Goal: Information Seeking & Learning: Learn about a topic

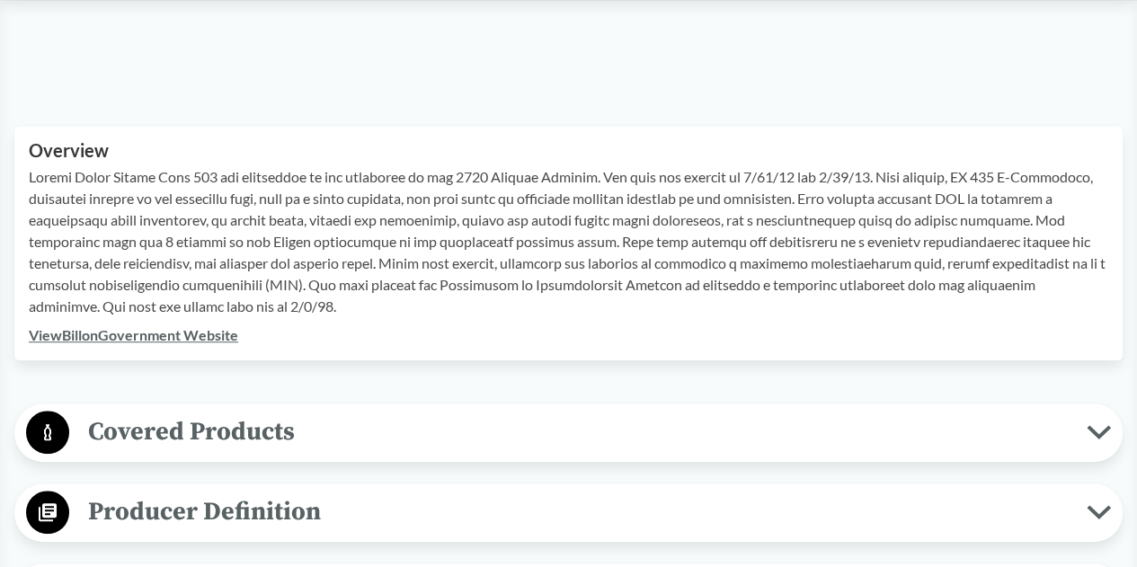
scroll to position [539, 0]
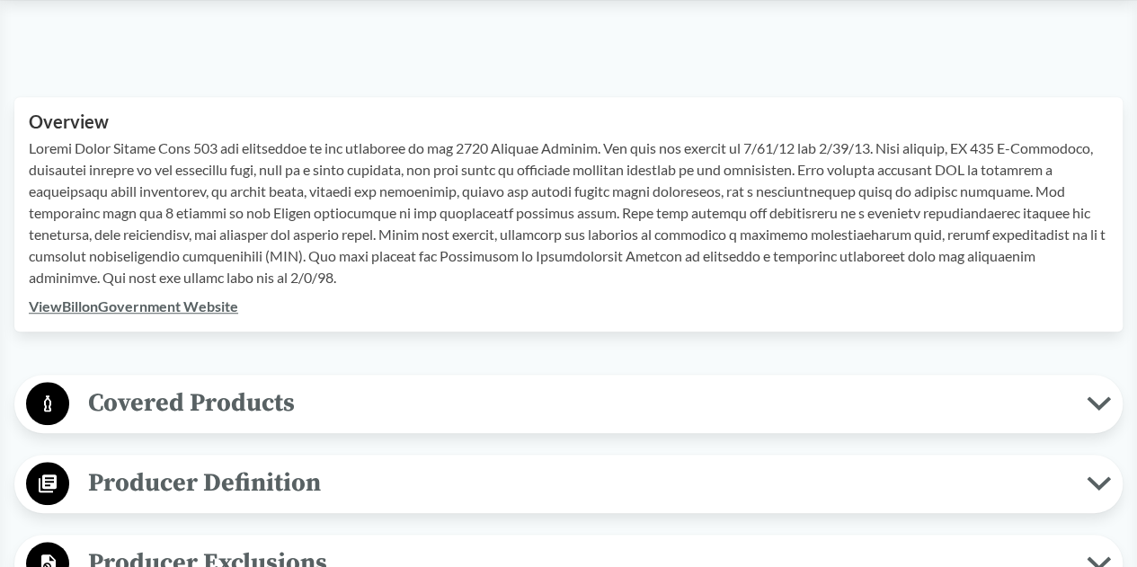
click at [199, 394] on span "Covered Products" at bounding box center [577, 403] width 1017 height 40
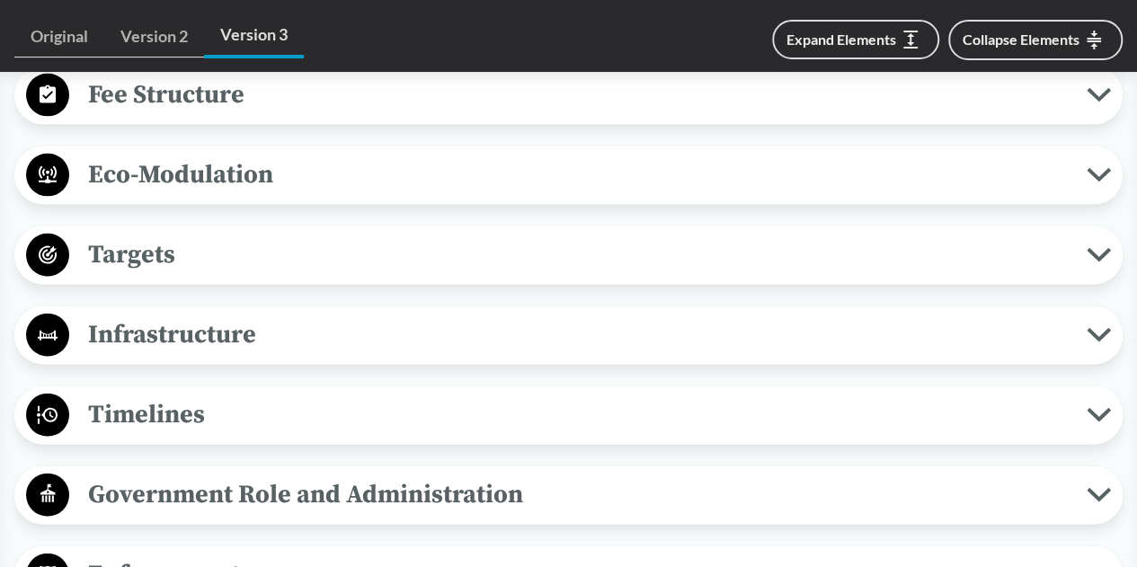
scroll to position [1348, 0]
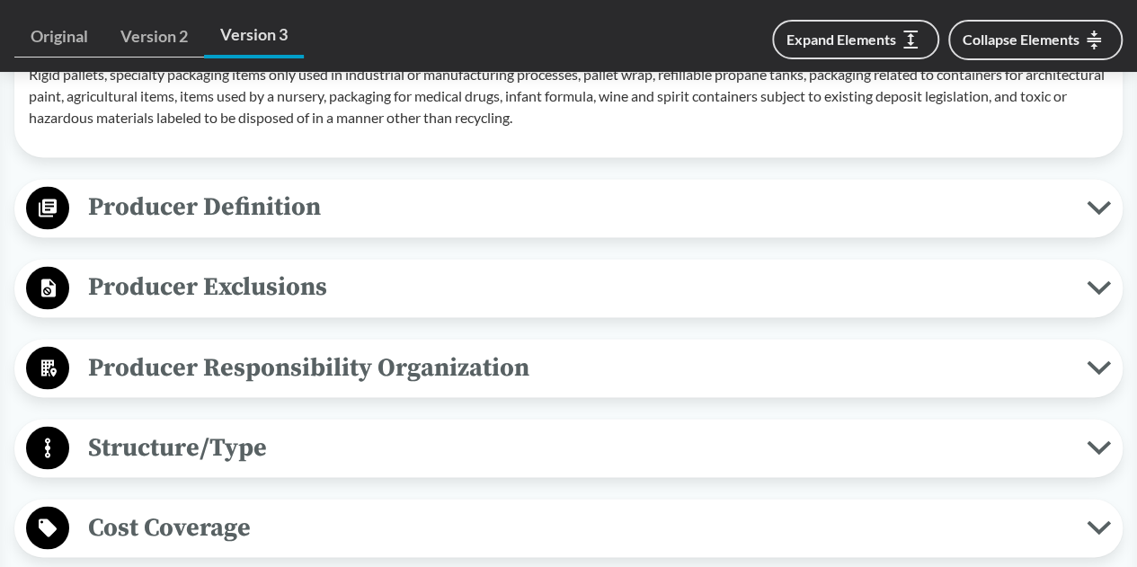
click at [211, 227] on span "Producer Definition" at bounding box center [577, 207] width 1017 height 40
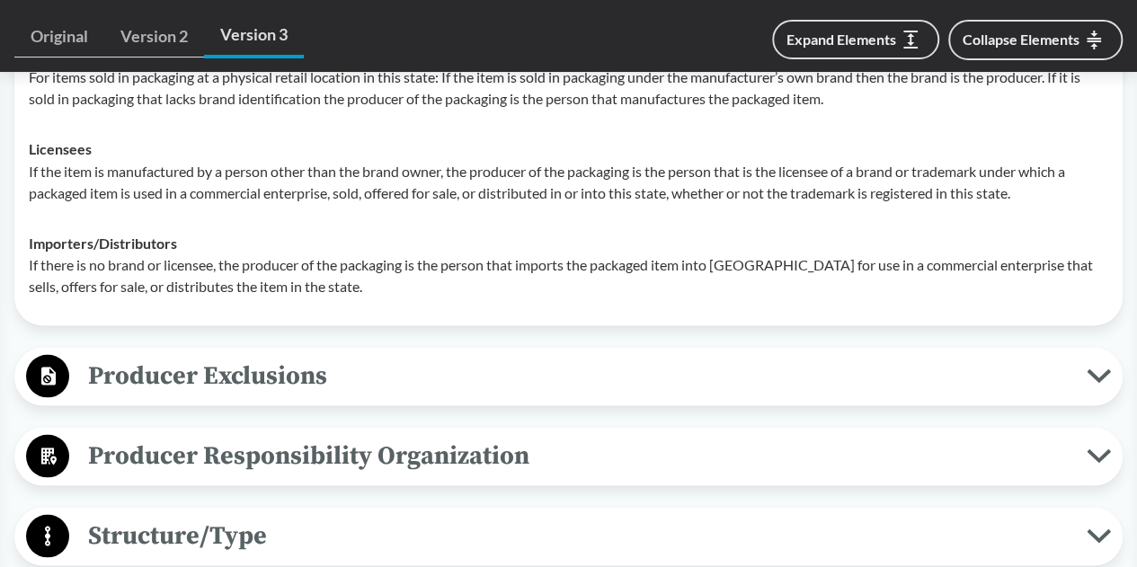
scroll to position [1617, 0]
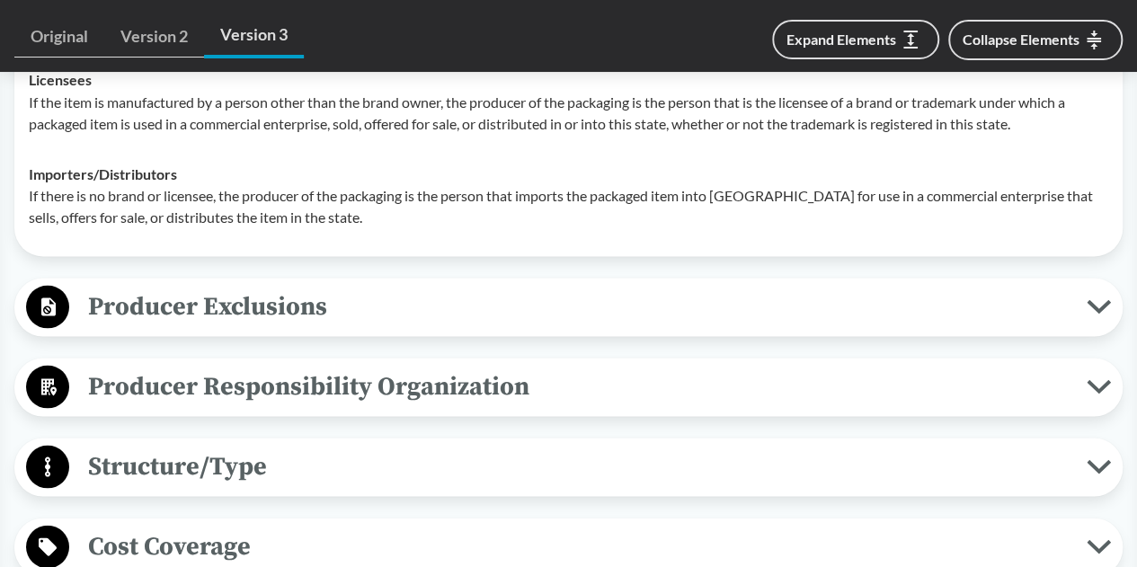
click at [190, 324] on span "Producer Exclusions" at bounding box center [577, 306] width 1017 height 40
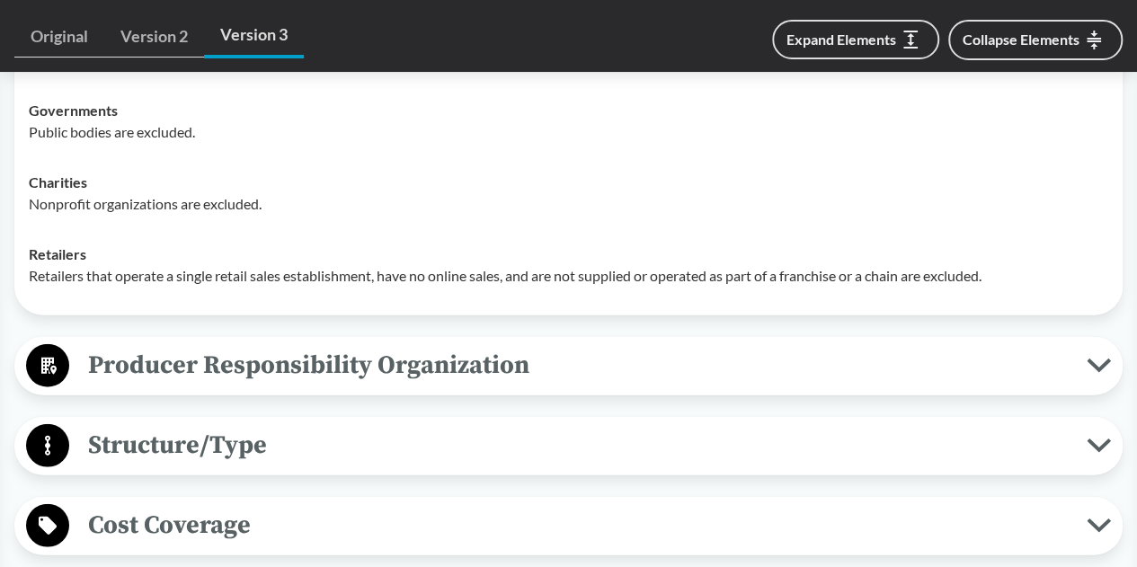
scroll to position [2066, 0]
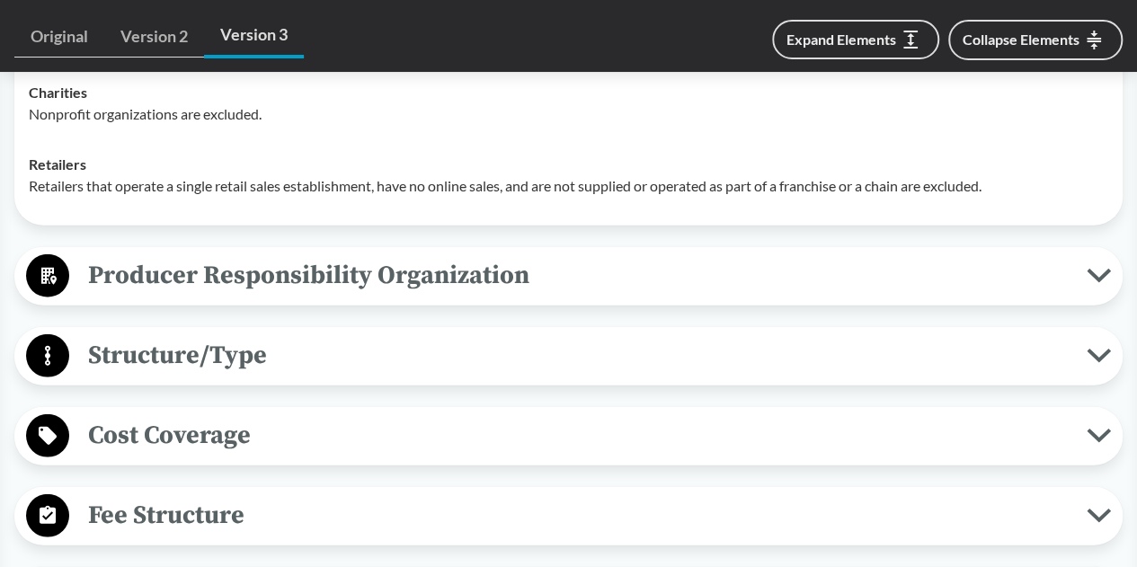
click at [376, 296] on span "Producer Responsibility Organization" at bounding box center [577, 275] width 1017 height 40
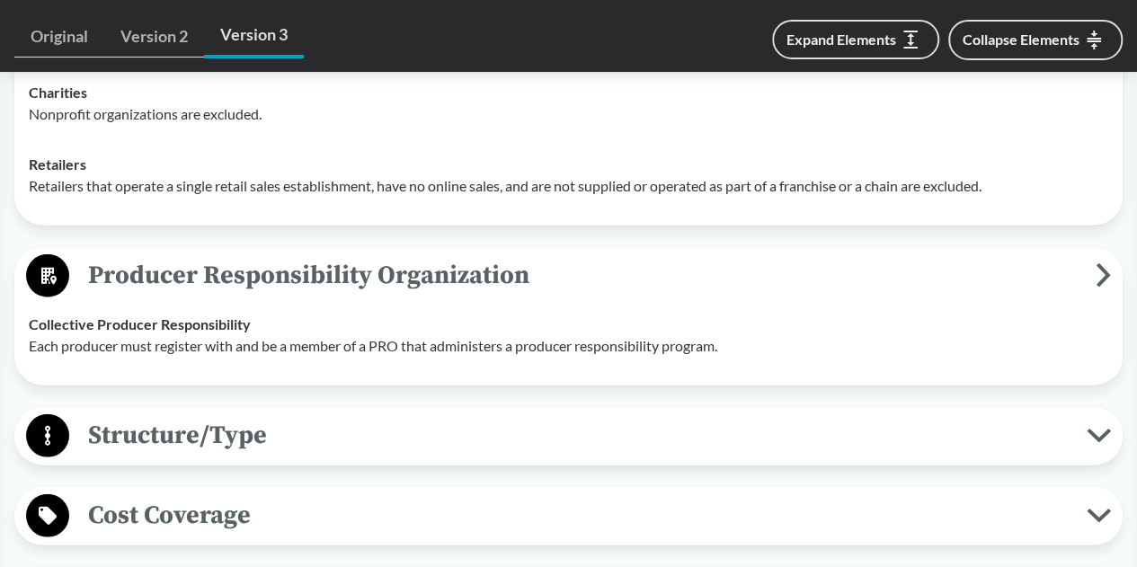
click at [177, 539] on button "Cost Coverage" at bounding box center [568, 516] width 1095 height 46
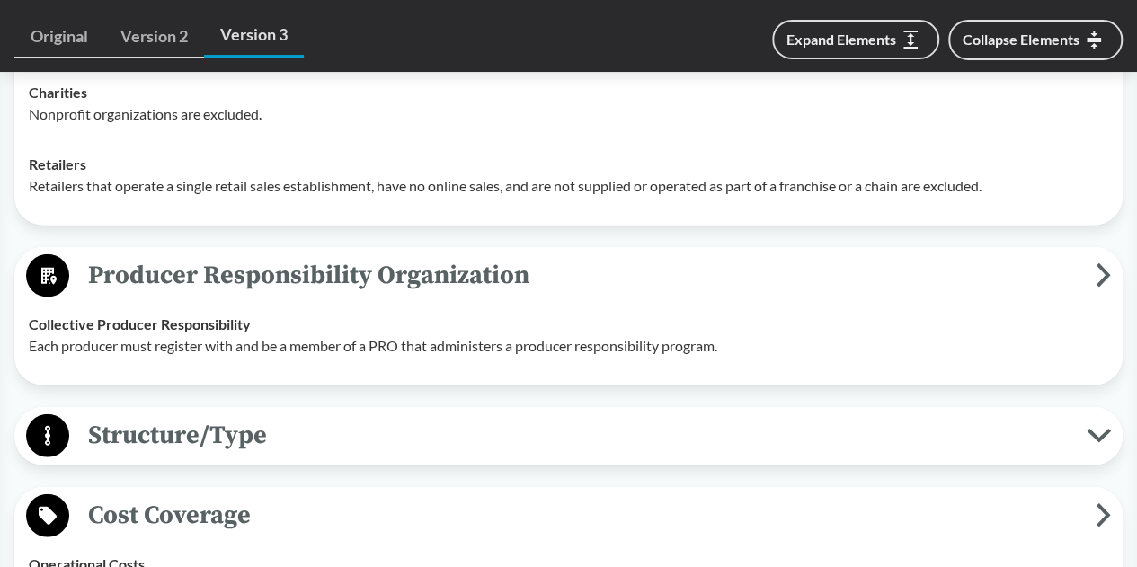
click at [181, 535] on span "Cost Coverage" at bounding box center [582, 515] width 1026 height 40
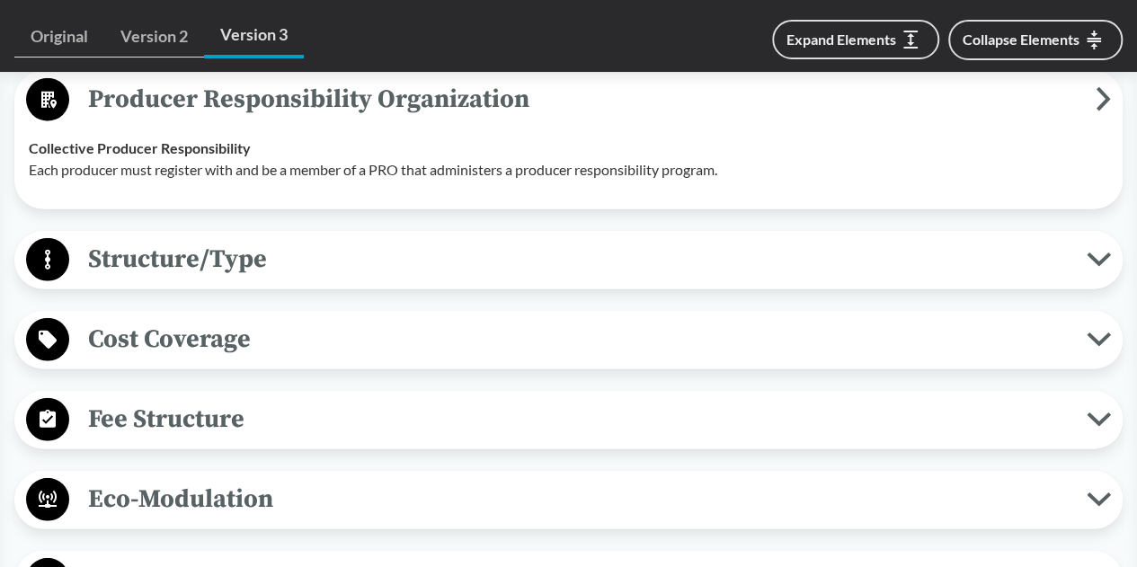
scroll to position [2246, 0]
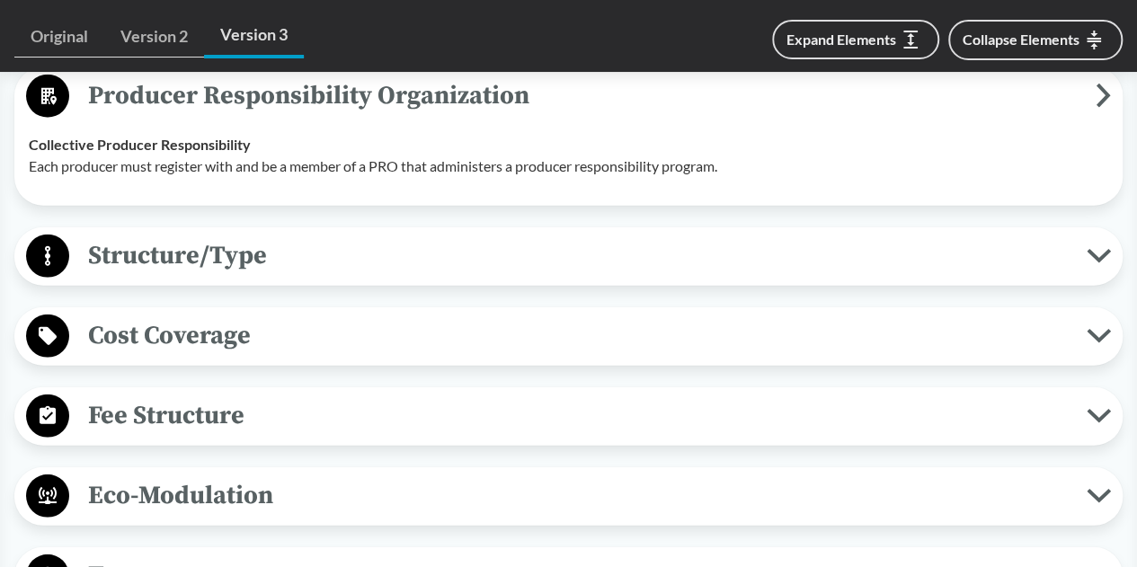
click at [123, 356] on span "Cost Coverage" at bounding box center [577, 335] width 1017 height 40
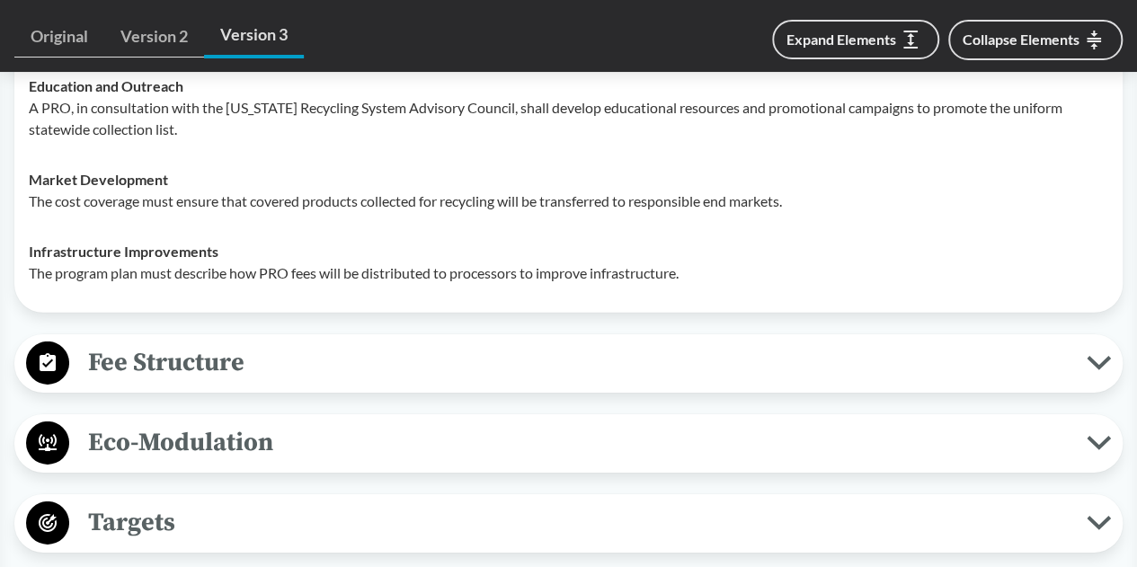
scroll to position [2695, 0]
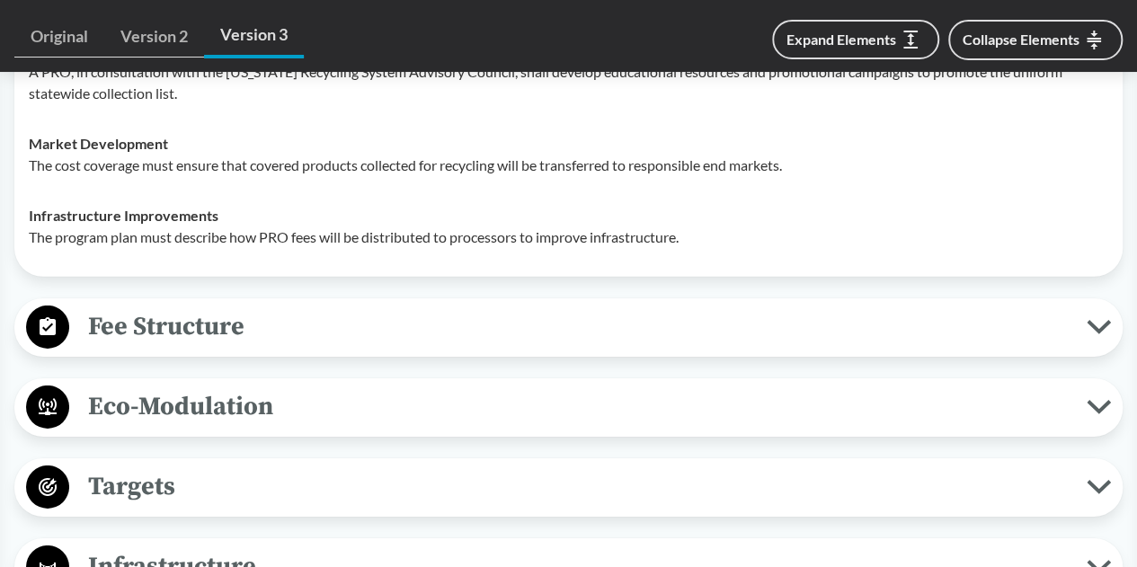
click at [208, 342] on span "Fee Structure" at bounding box center [577, 326] width 1017 height 40
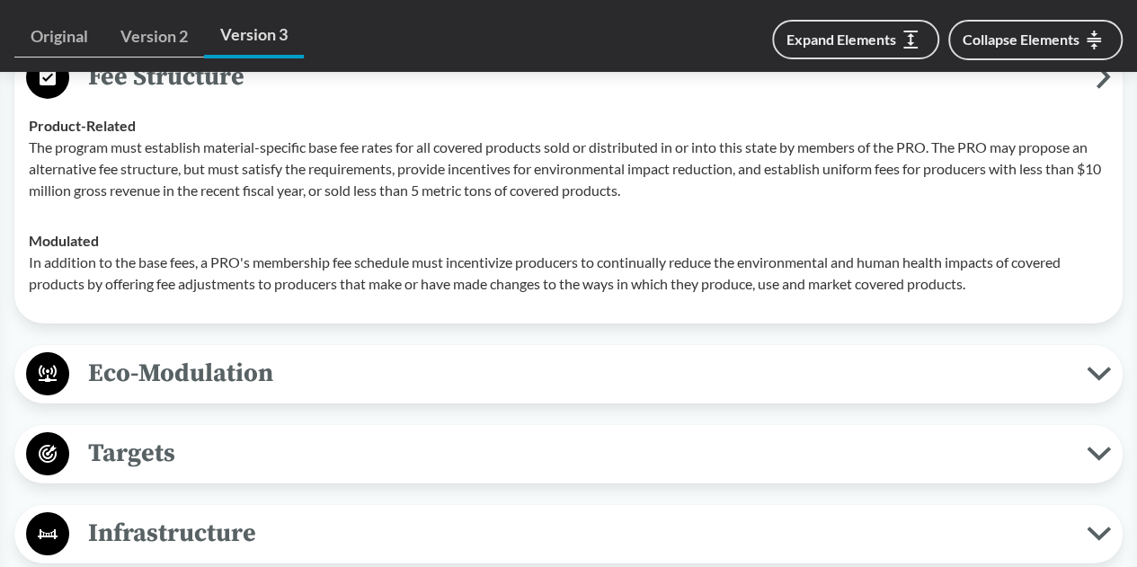
scroll to position [3055, 0]
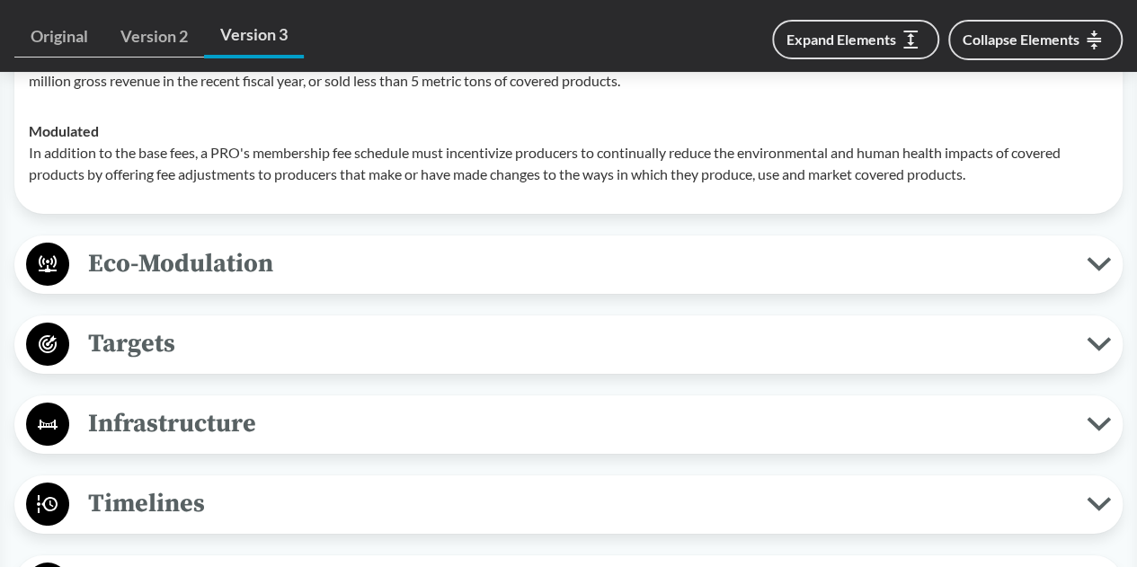
click at [156, 284] on span "Eco-Modulation" at bounding box center [577, 263] width 1017 height 40
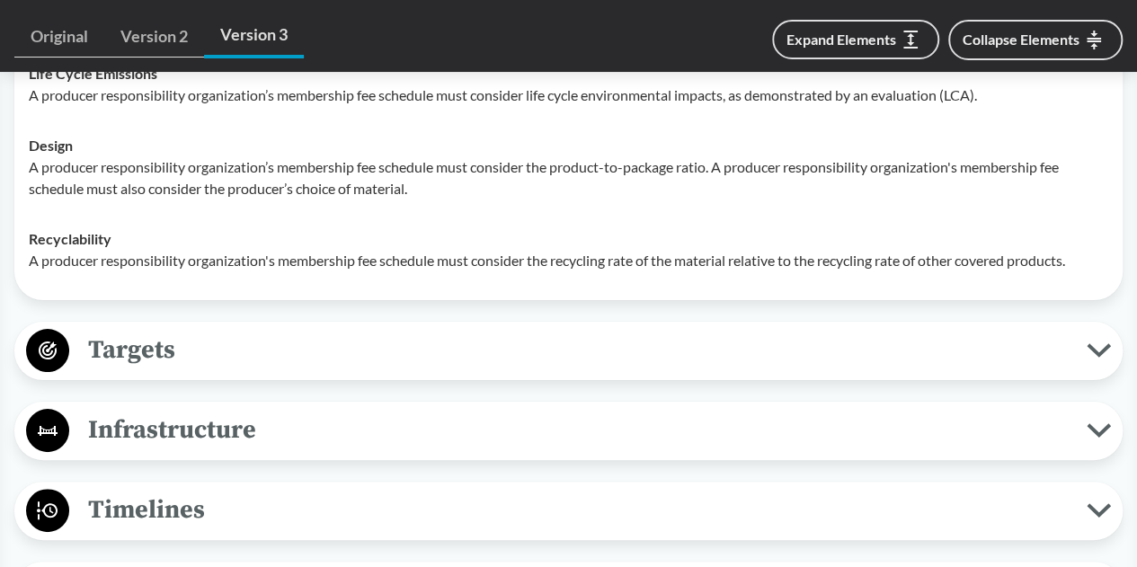
scroll to position [3414, 0]
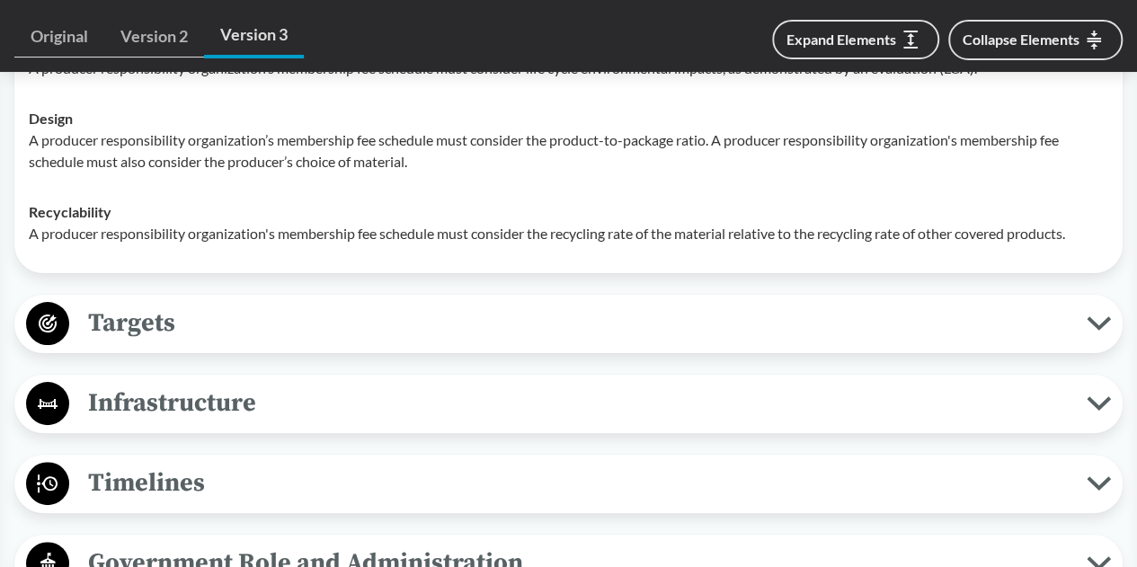
click at [152, 335] on span "Targets" at bounding box center [577, 323] width 1017 height 40
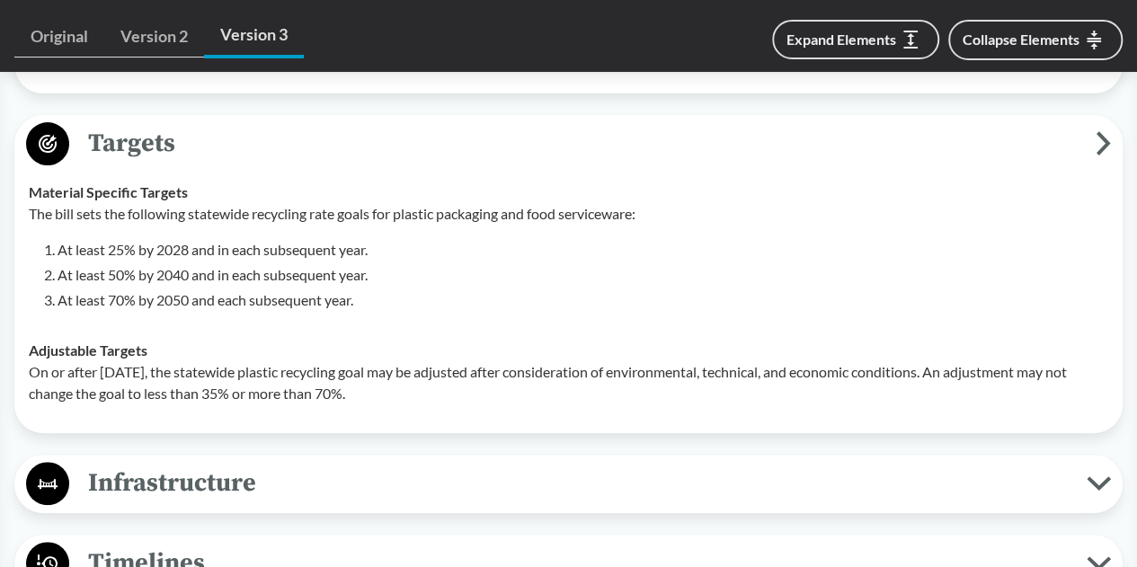
scroll to position [3774, 0]
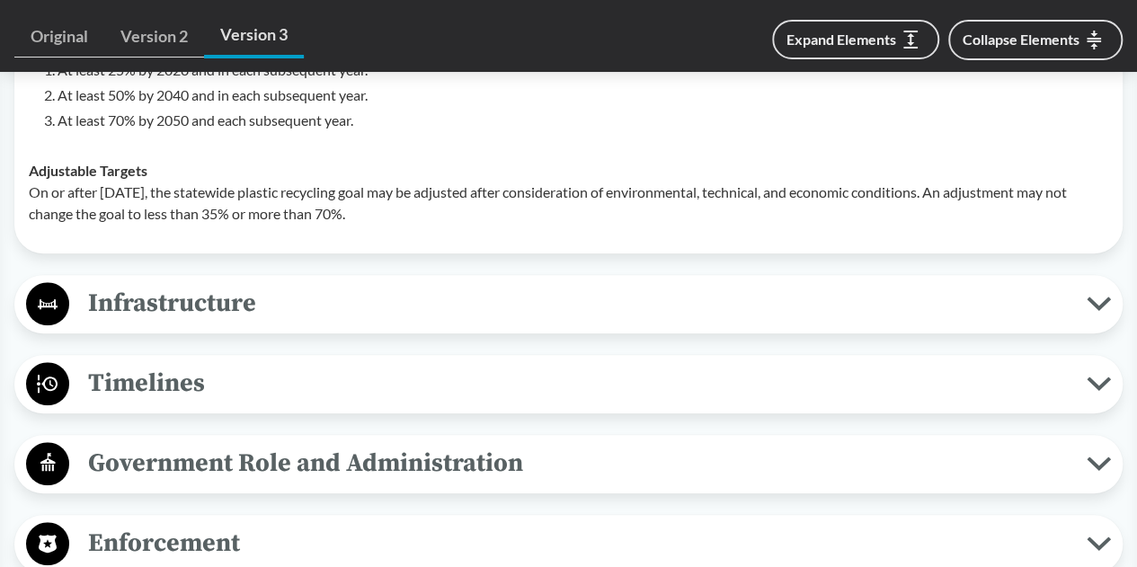
click at [212, 307] on span "Infrastructure" at bounding box center [577, 303] width 1017 height 40
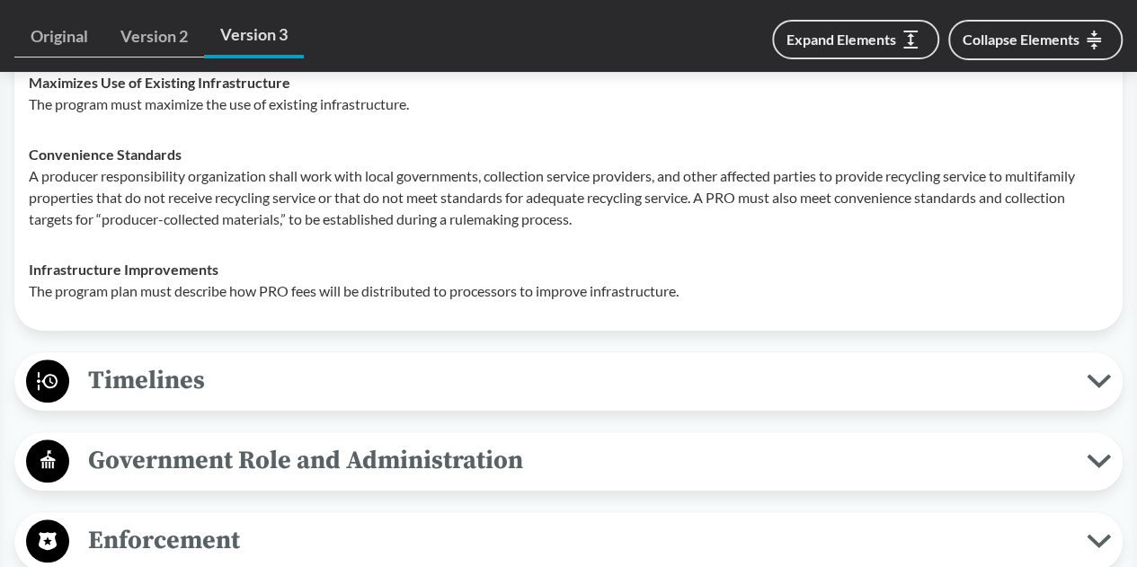
scroll to position [4223, 0]
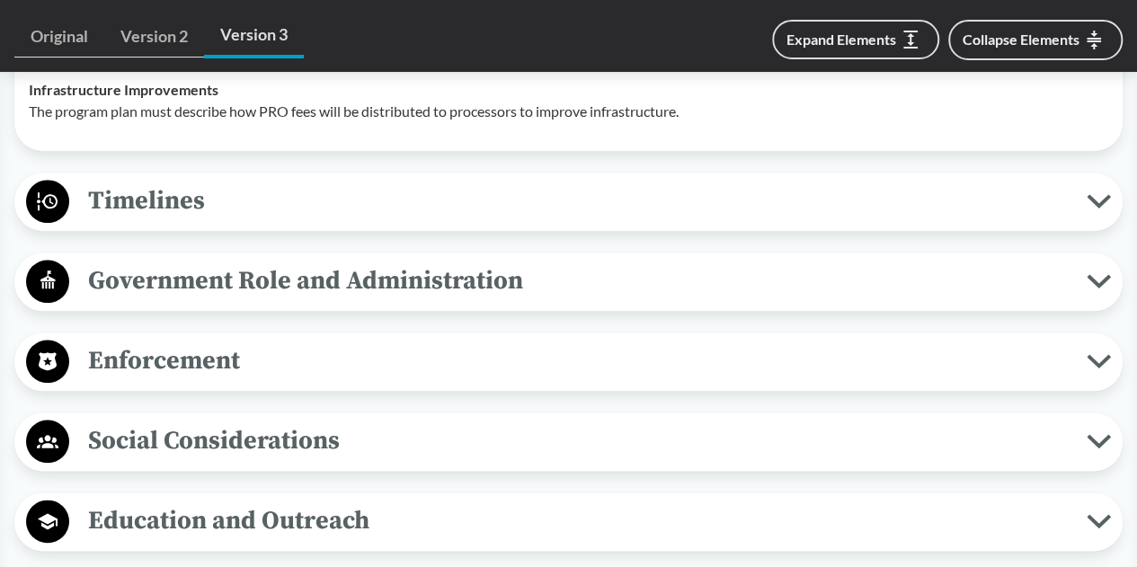
click at [173, 211] on span "Timelines" at bounding box center [577, 201] width 1017 height 40
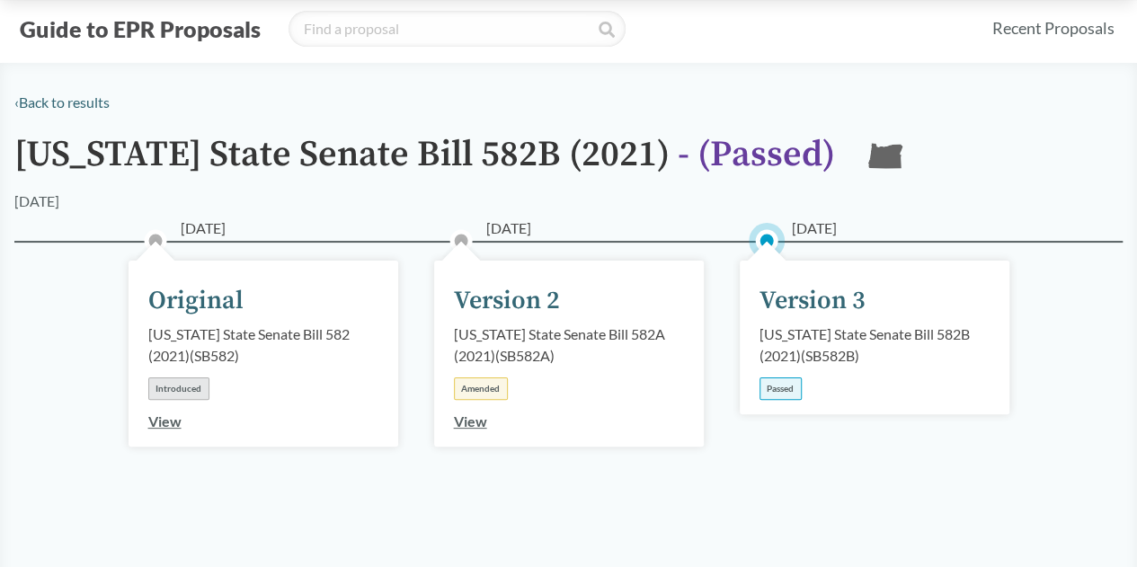
scroll to position [0, 0]
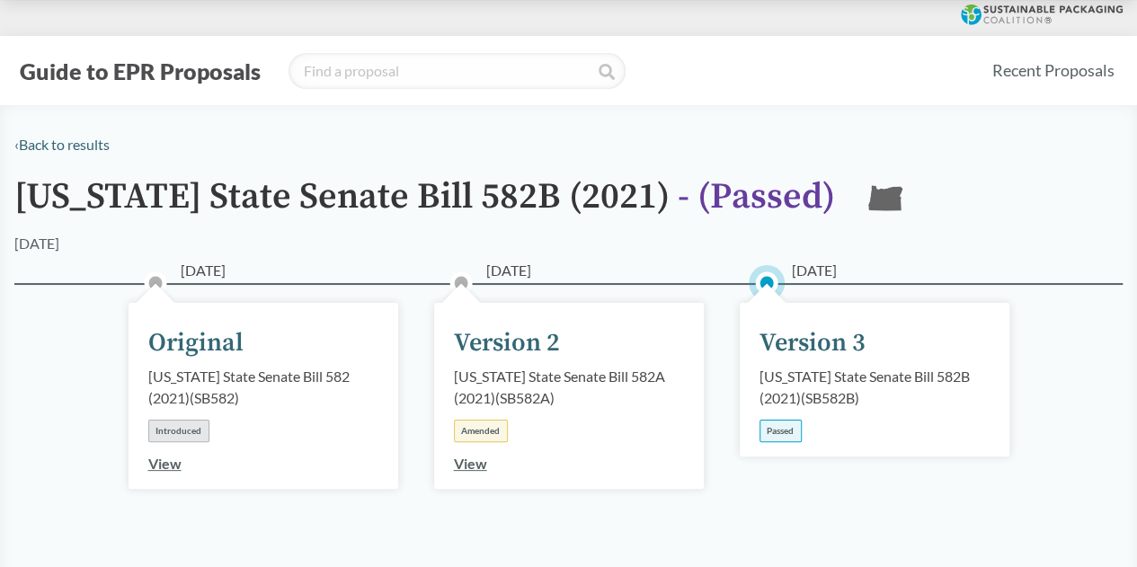
click at [769, 326] on div "Version 3" at bounding box center [812, 343] width 106 height 38
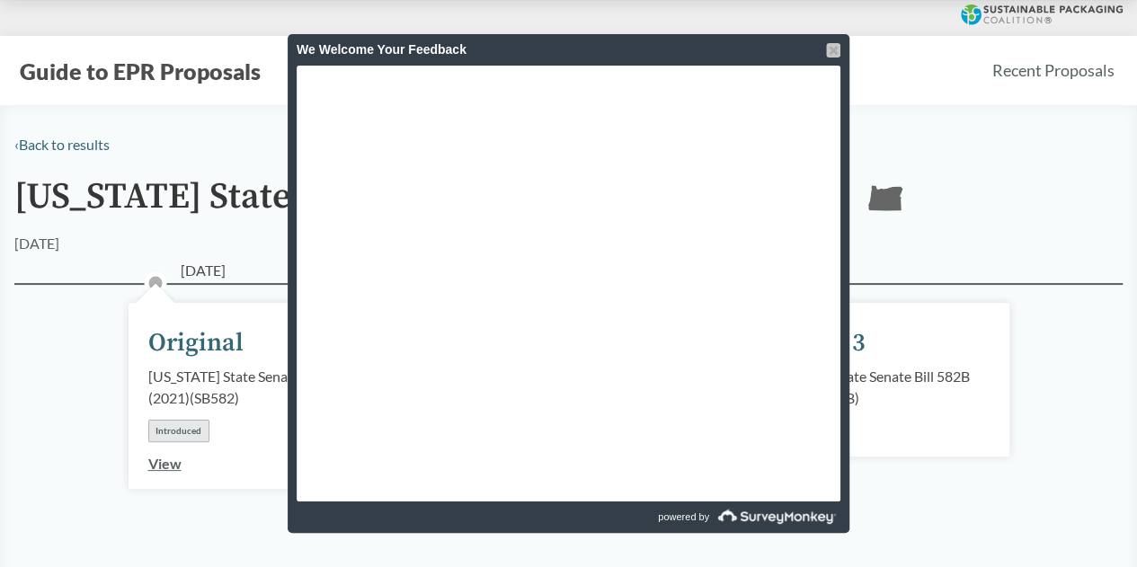
click at [836, 46] on div at bounding box center [833, 50] width 14 height 14
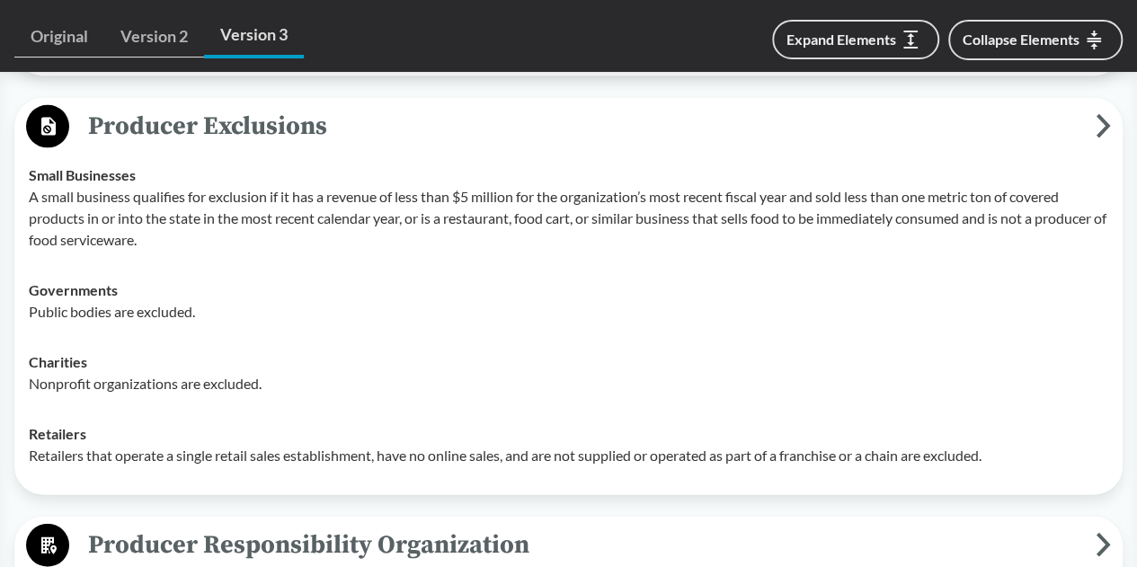
scroll to position [2066, 0]
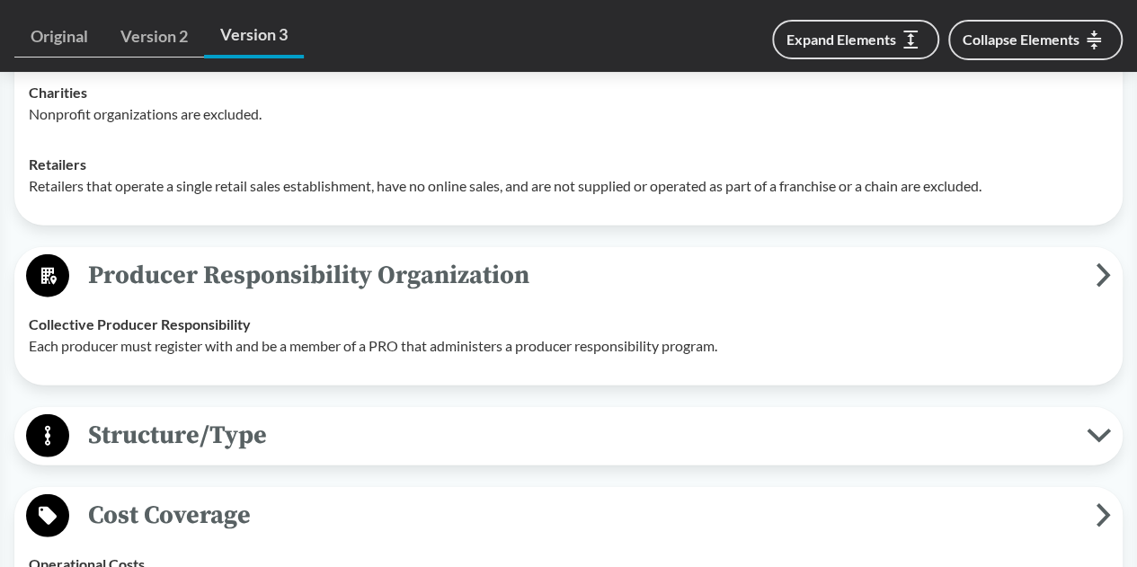
click at [1091, 296] on span "Producer Responsibility Organization" at bounding box center [582, 275] width 1026 height 40
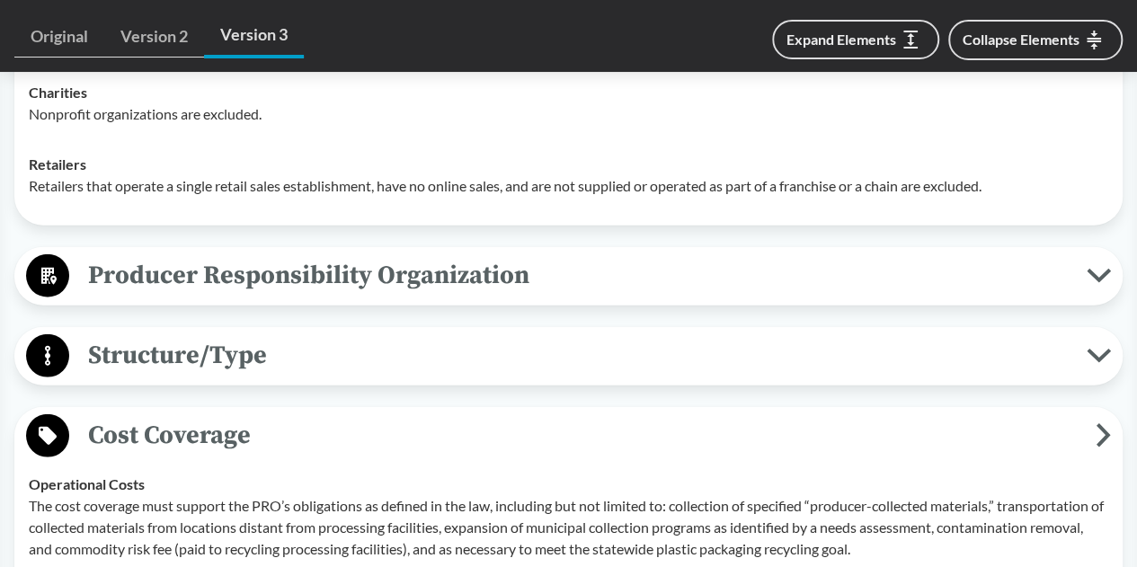
click at [1099, 280] on icon at bounding box center [1098, 275] width 19 height 9
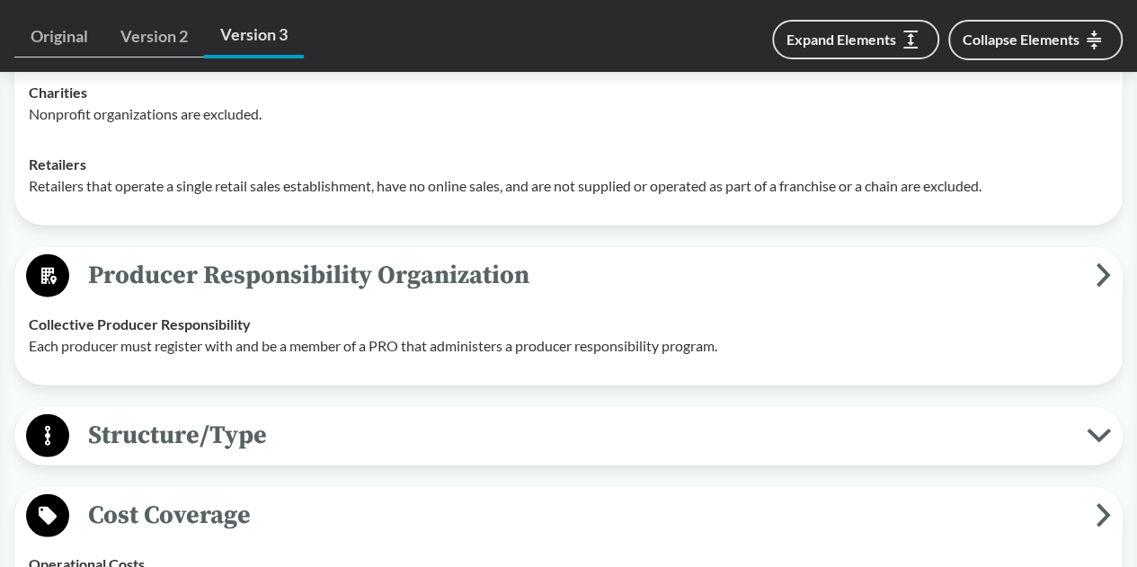
drag, startPoint x: 93, startPoint y: 292, endPoint x: 146, endPoint y: 314, distance: 57.6
click at [146, 296] on span "Producer Responsibility Organization" at bounding box center [582, 275] width 1026 height 40
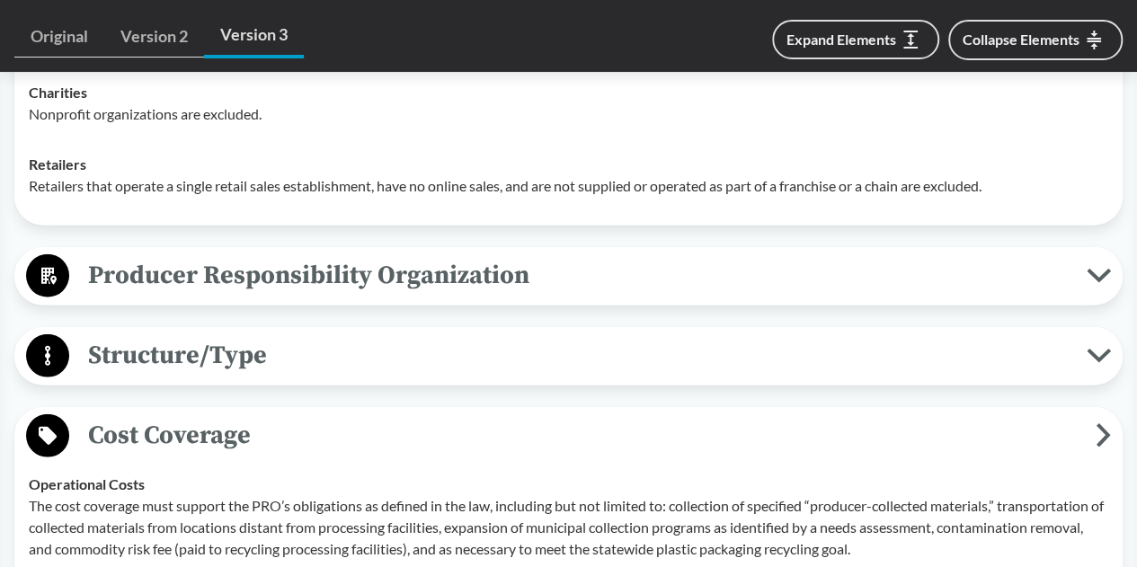
click at [146, 296] on span "Producer Responsibility Organization" at bounding box center [577, 275] width 1017 height 40
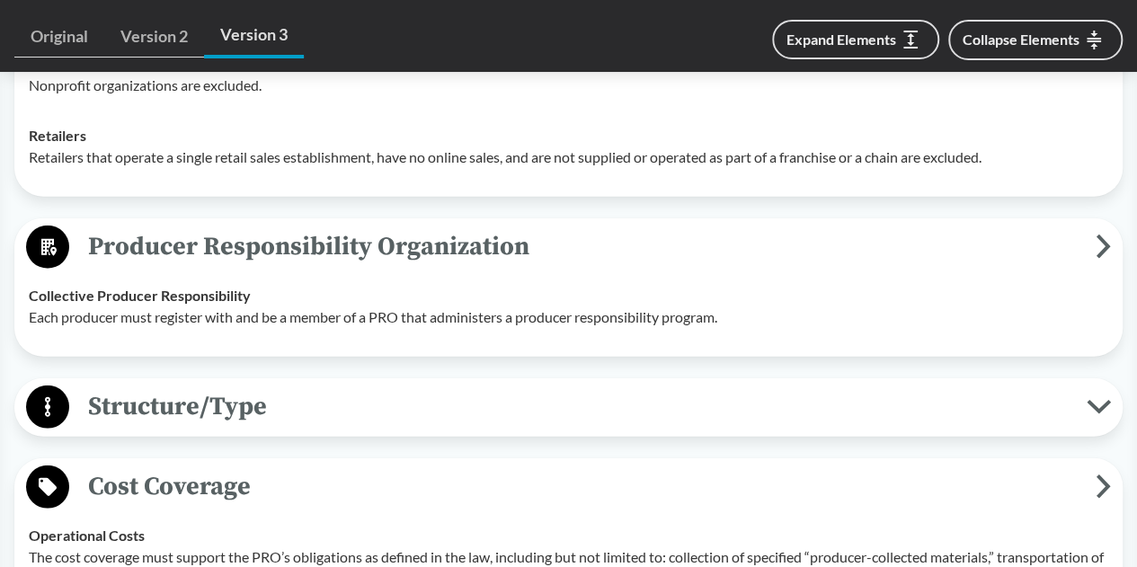
scroll to position [2156, 0]
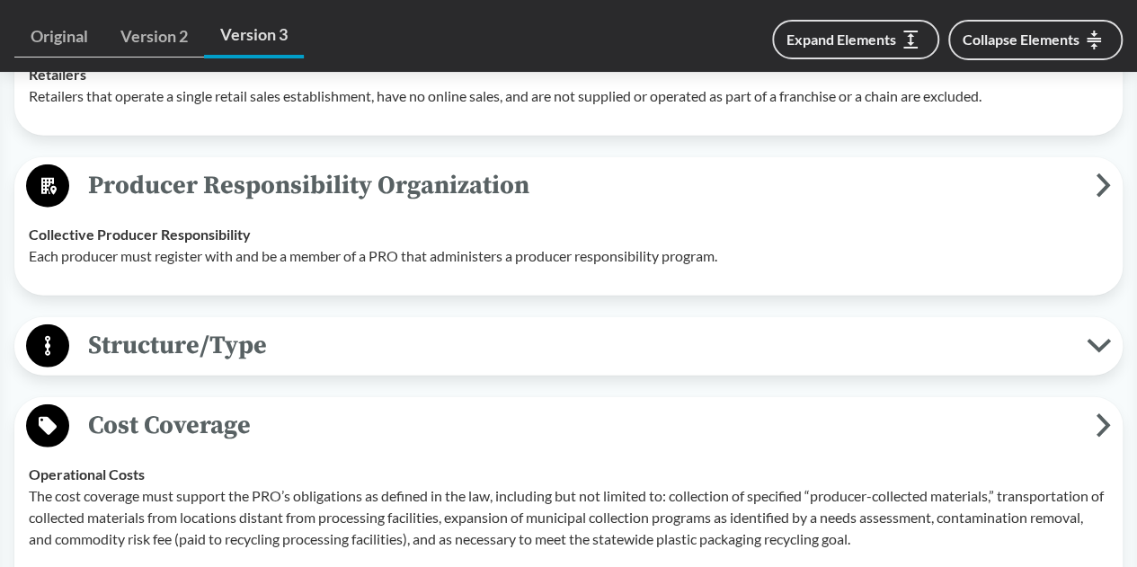
click at [107, 206] on span "Producer Responsibility Organization" at bounding box center [582, 185] width 1026 height 40
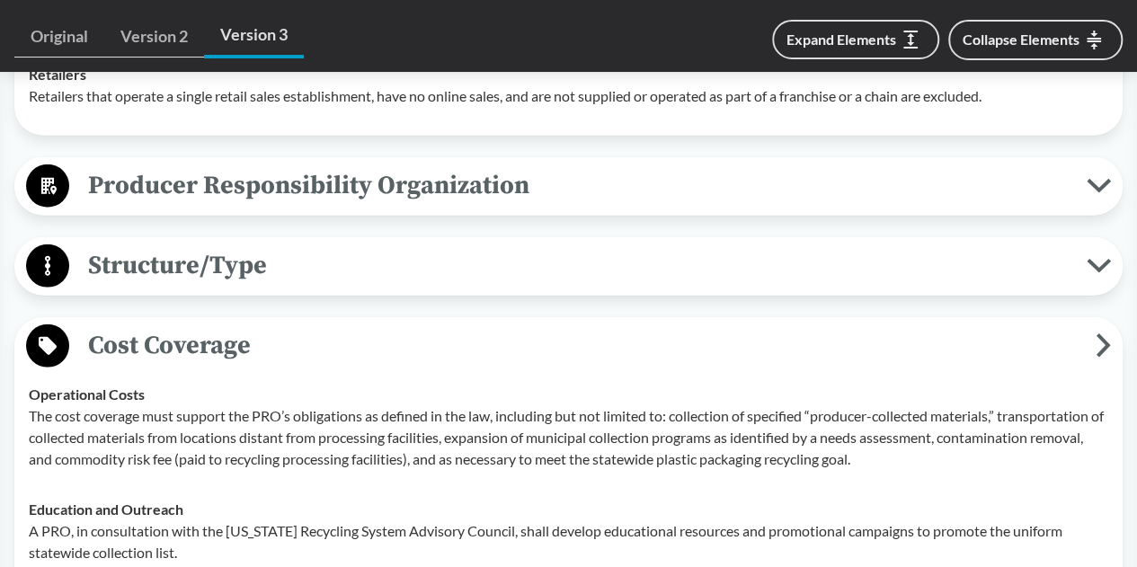
click at [98, 206] on span "Producer Responsibility Organization" at bounding box center [577, 185] width 1017 height 40
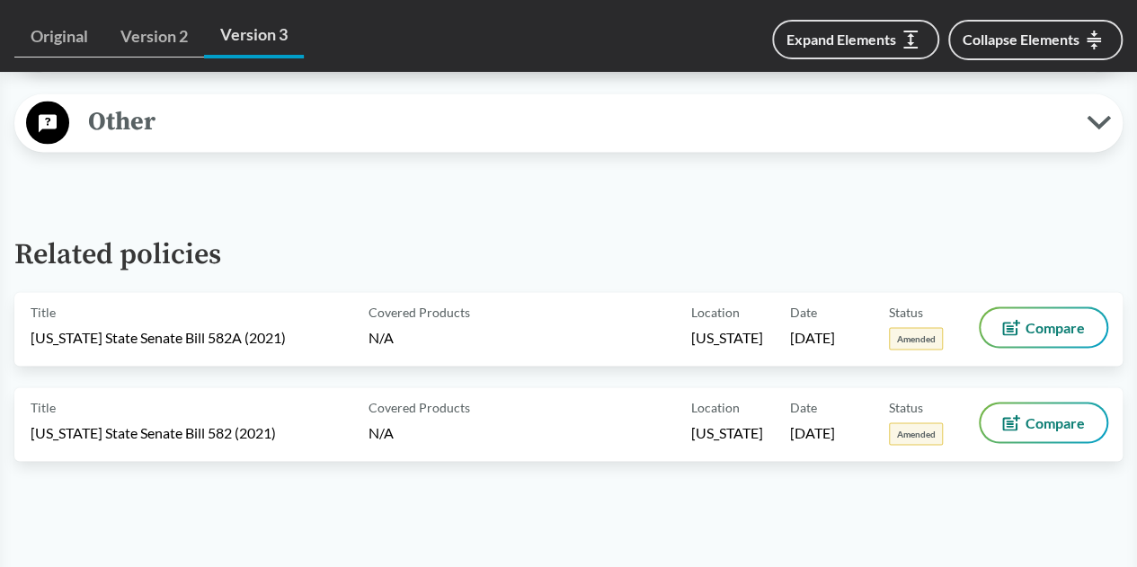
scroll to position [4492, 0]
